Goal: Navigation & Orientation: Find specific page/section

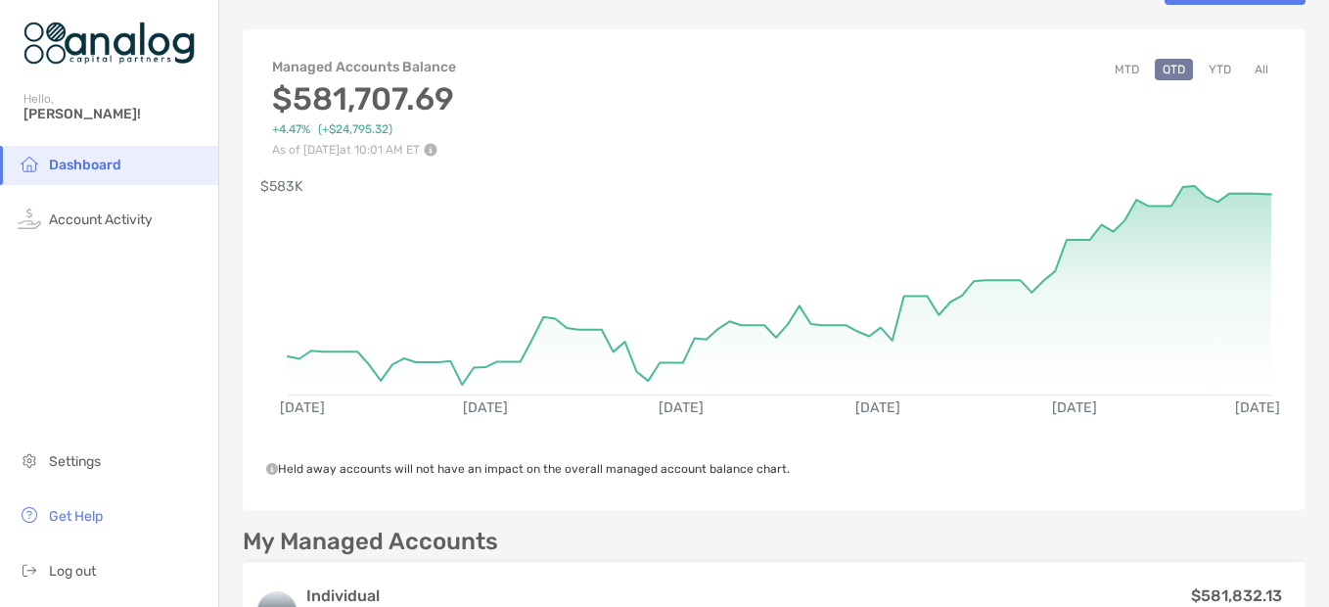
scroll to position [98, 0]
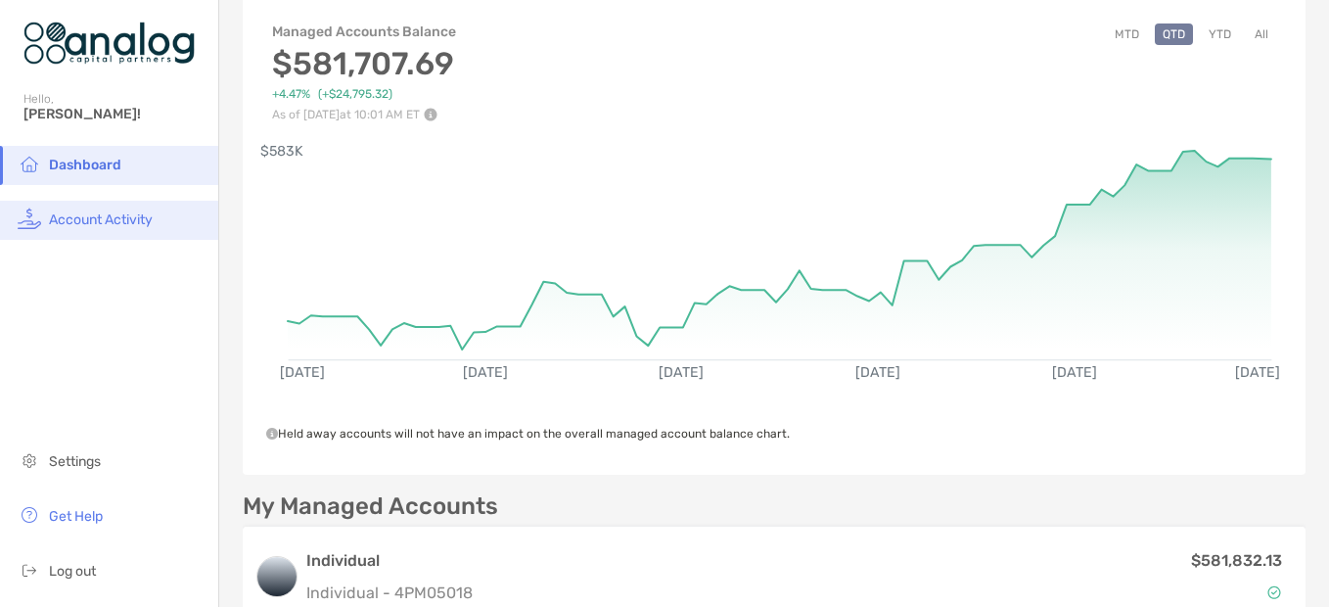
click at [108, 213] on span "Account Activity" at bounding box center [101, 219] width 104 height 17
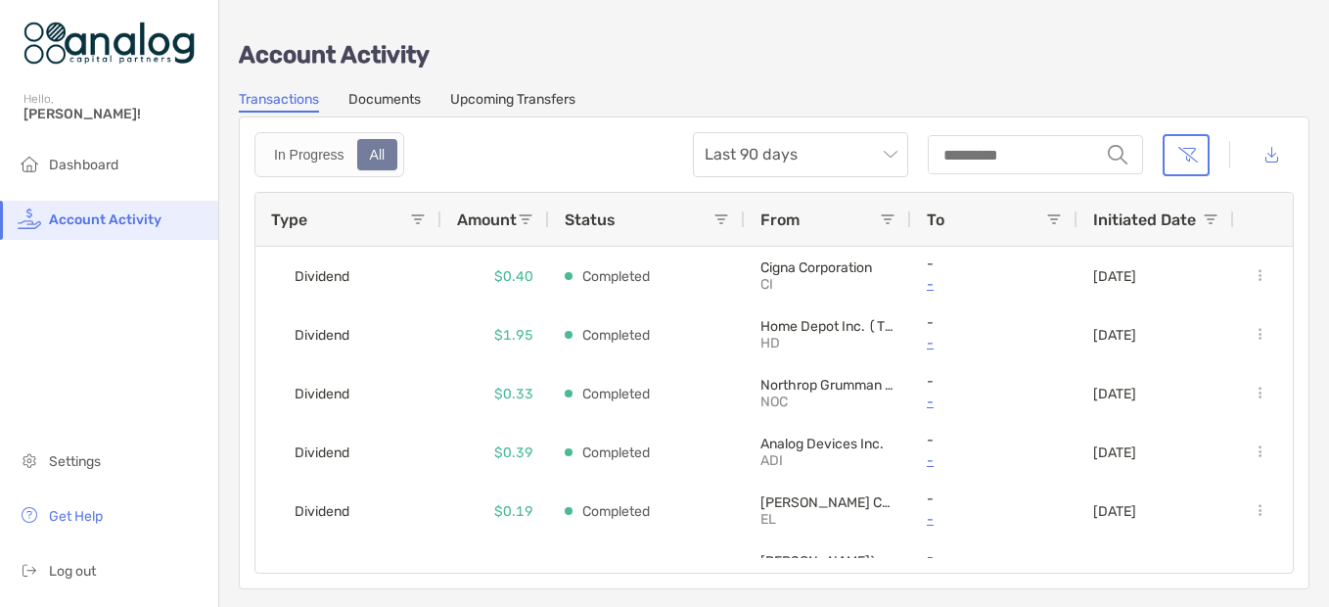
click at [395, 94] on link "Documents" at bounding box center [384, 102] width 72 height 22
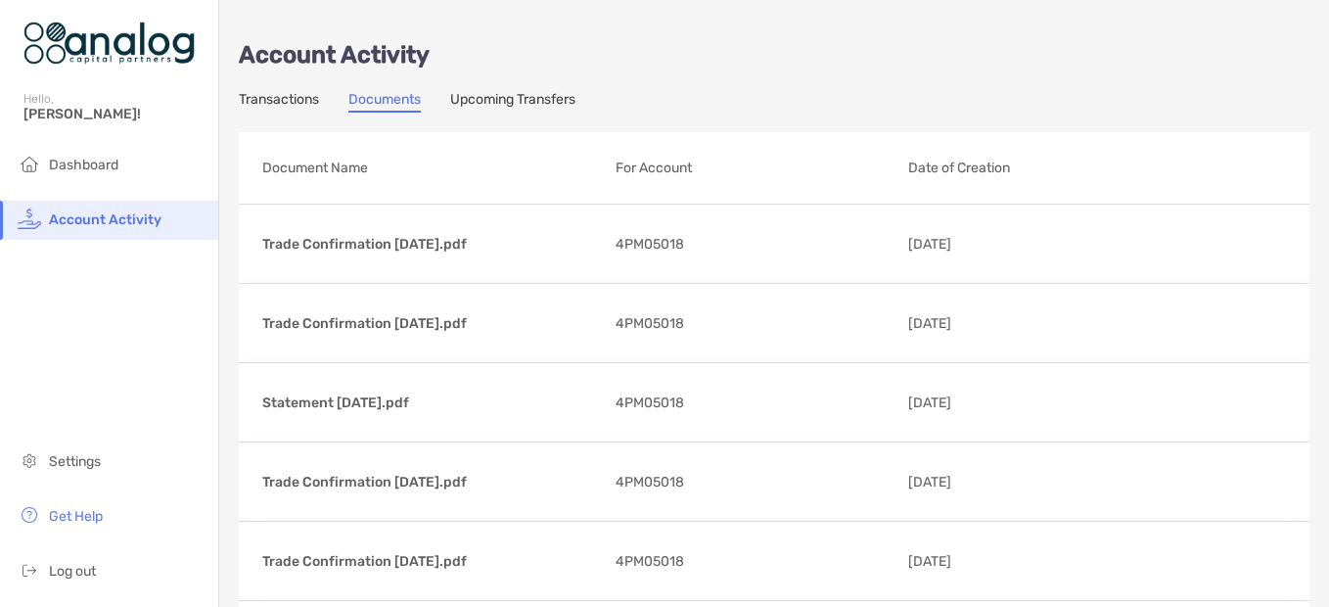
click at [285, 93] on link "Transactions" at bounding box center [279, 102] width 80 height 22
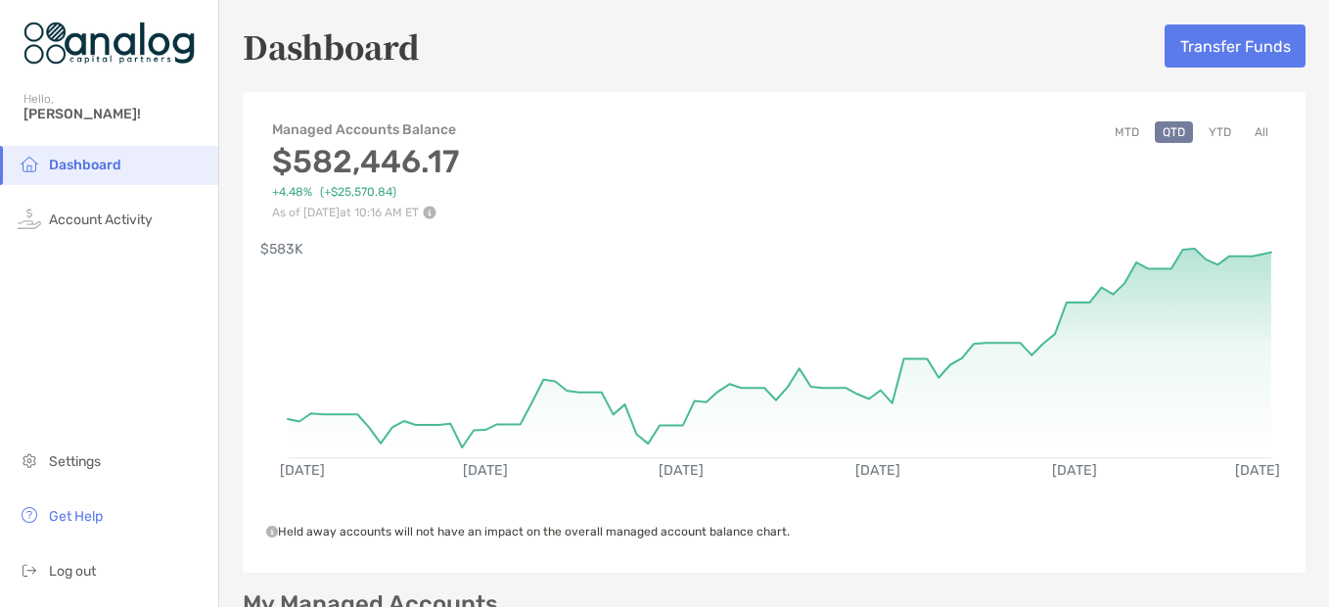
scroll to position [98, 0]
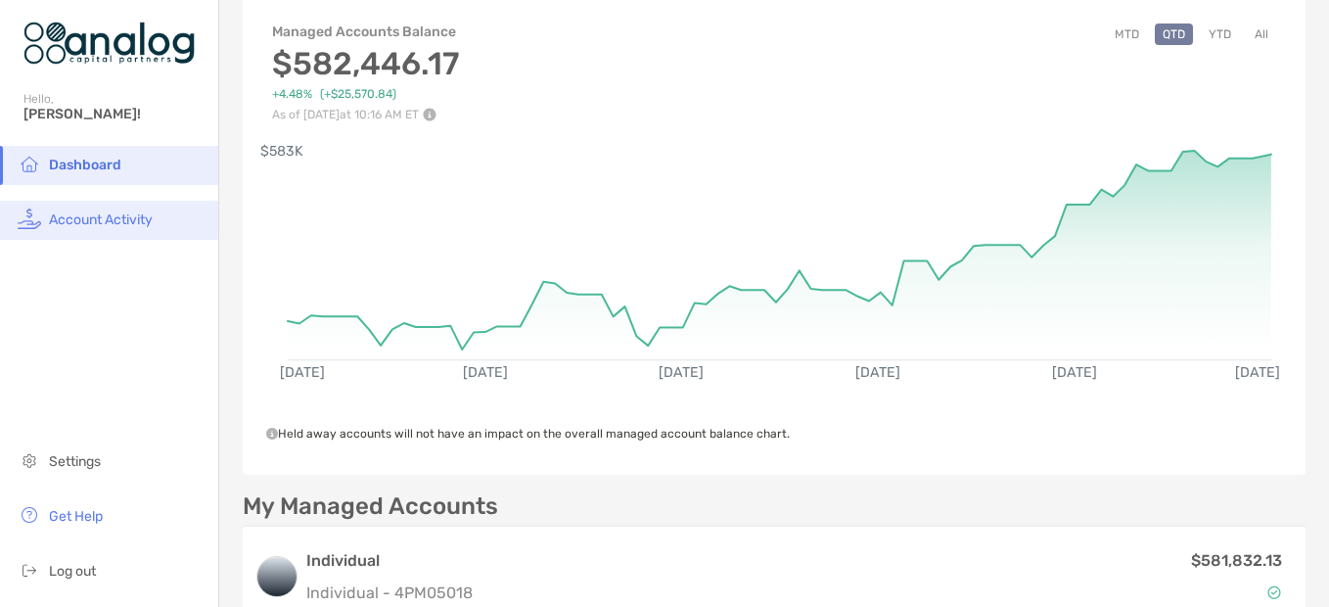
click at [59, 226] on span "Account Activity" at bounding box center [101, 219] width 104 height 17
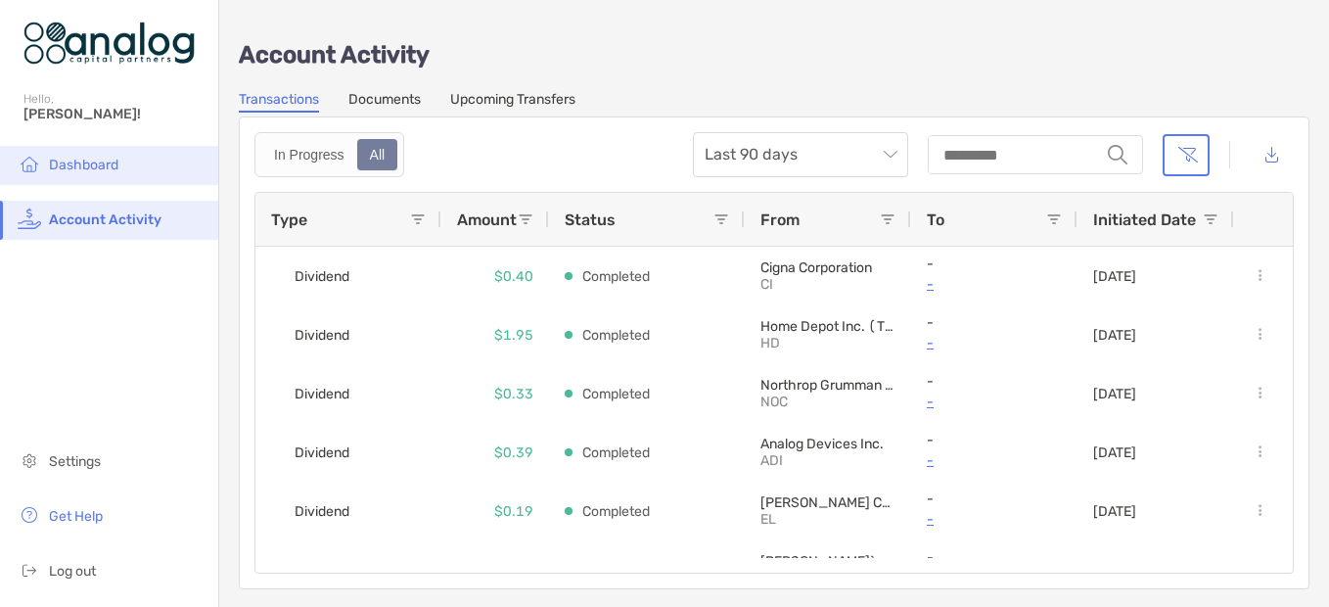
click at [92, 161] on span "Dashboard" at bounding box center [84, 165] width 70 height 17
